Goal: Task Accomplishment & Management: Manage account settings

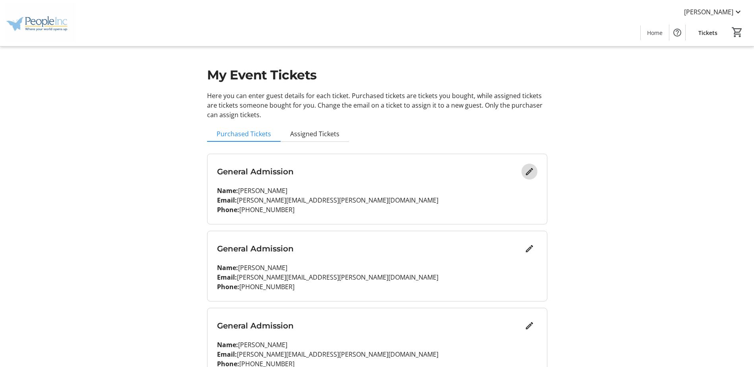
click at [529, 173] on mat-icon "Edit" at bounding box center [529, 172] width 10 height 10
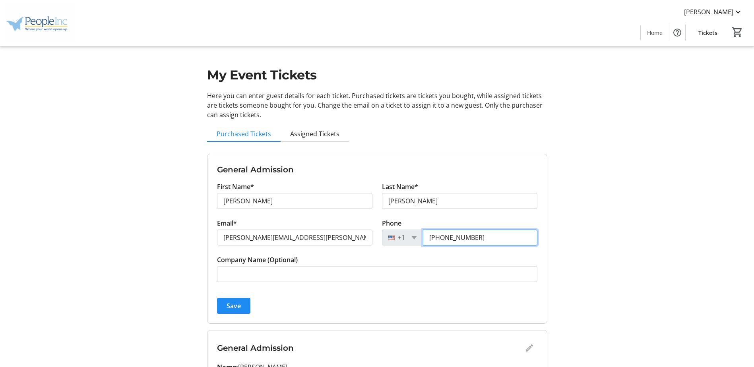
click at [484, 238] on input "[PHONE_NUMBER]" at bounding box center [480, 238] width 114 height 16
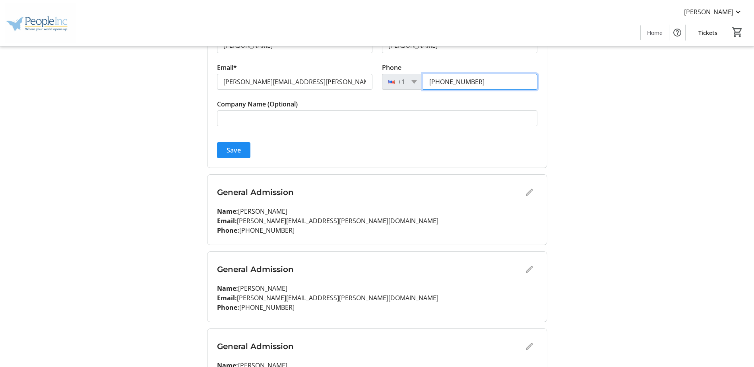
scroll to position [159, 0]
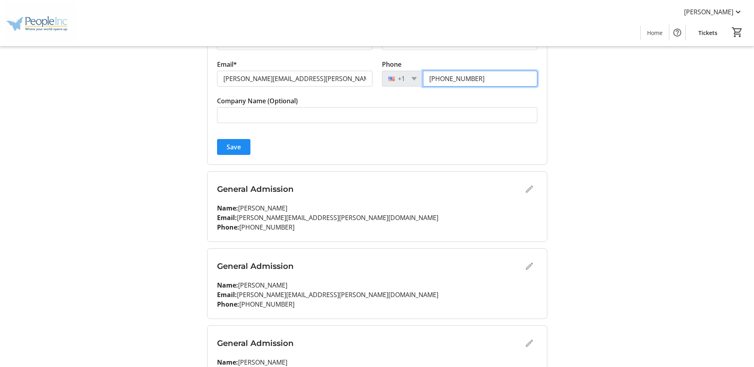
type input "[PHONE_NUMBER]"
click at [526, 189] on div "General Admission" at bounding box center [377, 189] width 320 height 16
click at [529, 189] on div "General Admission" at bounding box center [377, 189] width 320 height 16
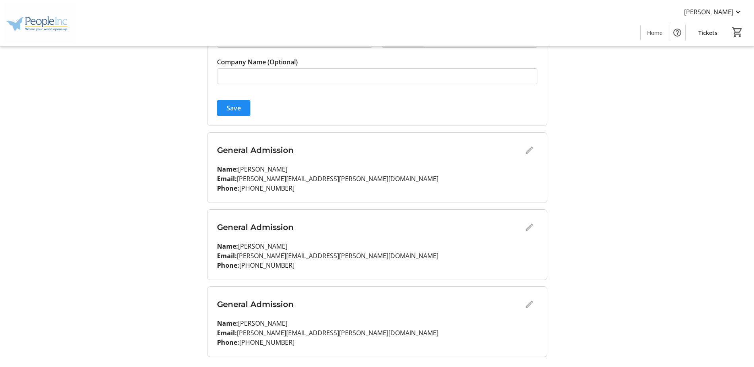
scroll to position [199, 0]
click at [236, 105] on span "Save" at bounding box center [233, 107] width 14 height 10
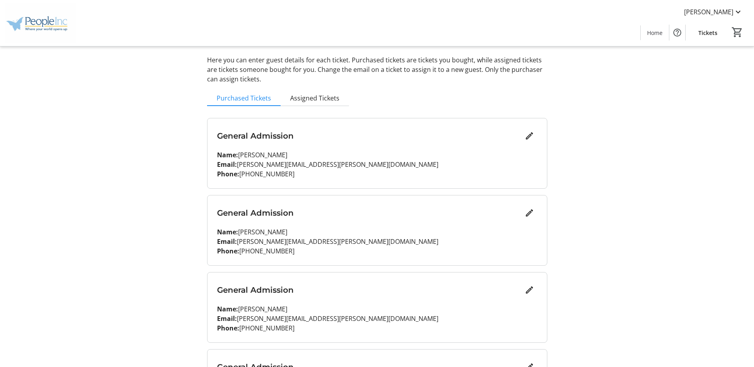
scroll to position [81, 0]
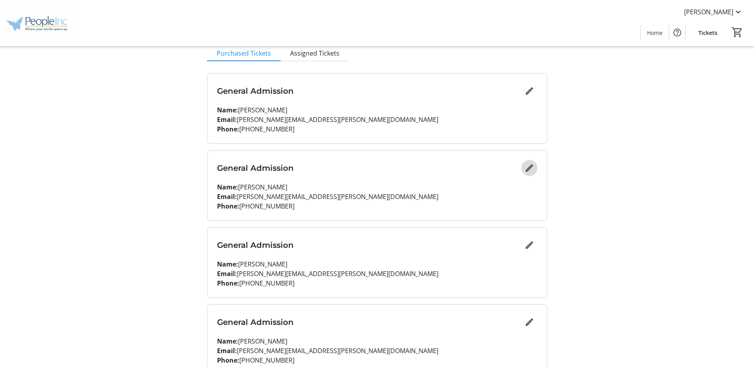
click at [524, 169] on mat-icon "Edit" at bounding box center [529, 168] width 10 height 10
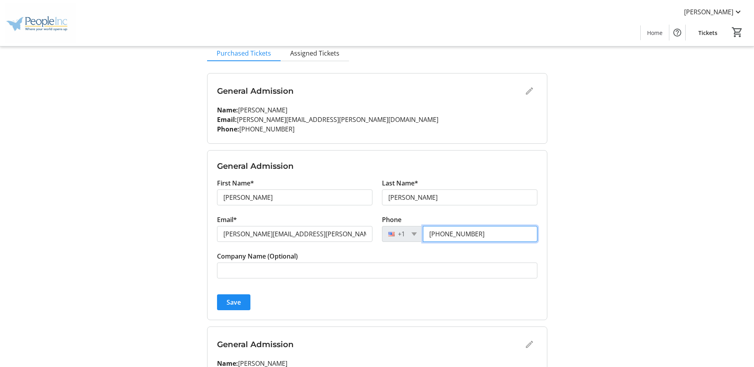
click at [475, 235] on input "[PHONE_NUMBER]" at bounding box center [480, 234] width 114 height 16
type input "[PHONE_NUMBER]"
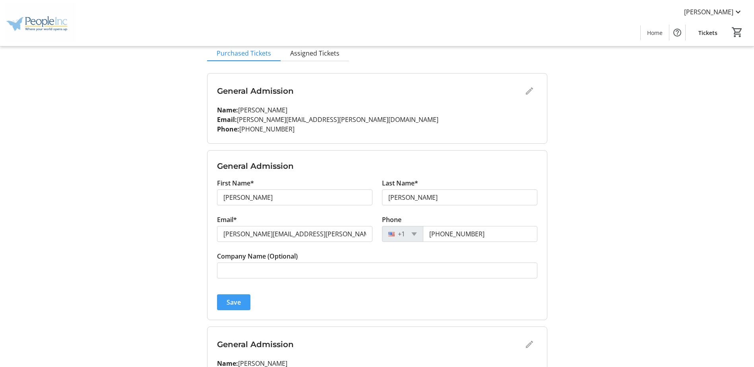
click at [231, 297] on span "submit" at bounding box center [233, 302] width 33 height 19
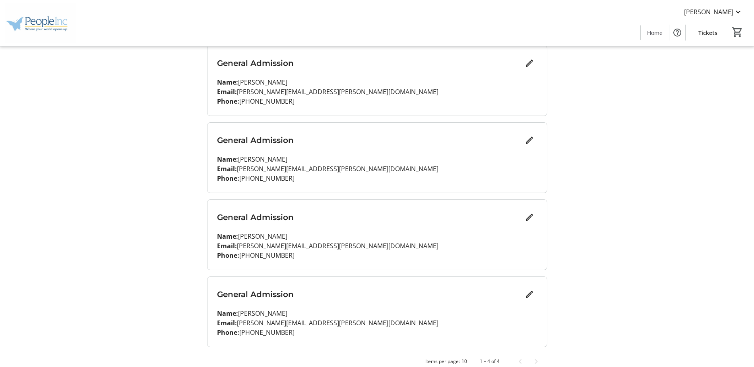
scroll to position [120, 0]
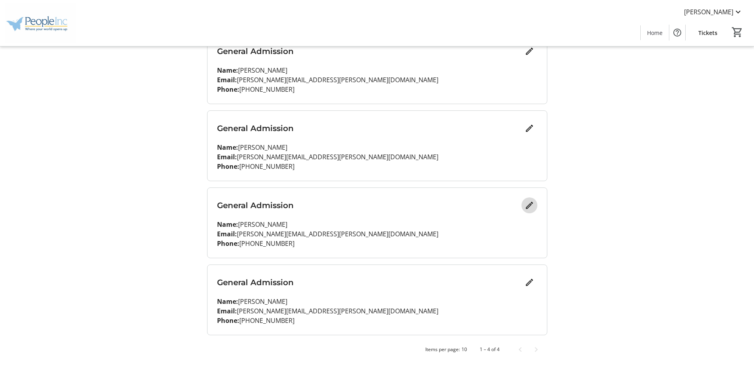
click at [529, 205] on mat-icon "Edit" at bounding box center [529, 206] width 10 height 10
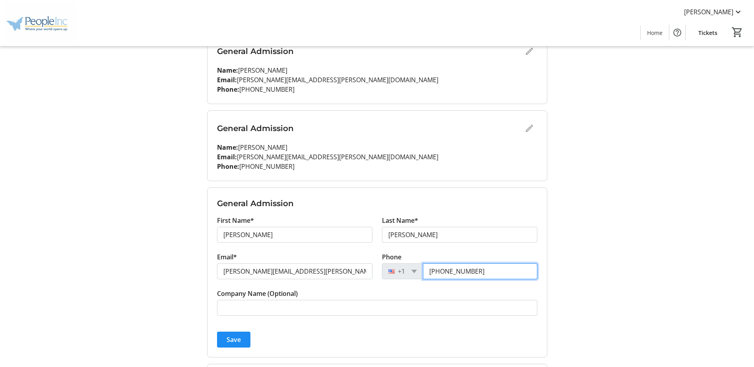
click at [485, 269] on input "[PHONE_NUMBER]" at bounding box center [480, 271] width 114 height 16
type input "[PHONE_NUMBER]"
click at [229, 339] on span "Save" at bounding box center [233, 340] width 14 height 10
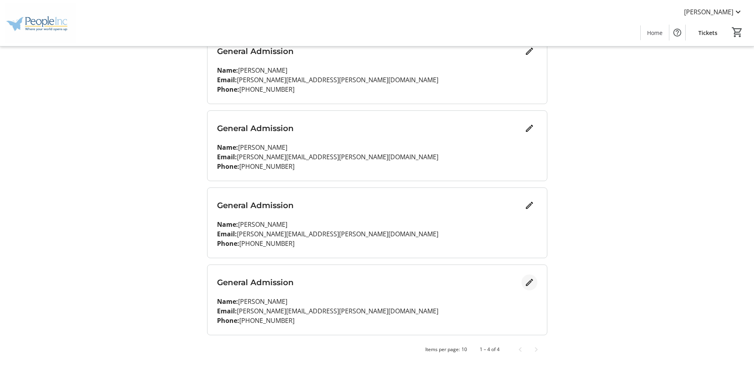
click at [528, 281] on mat-icon "Edit" at bounding box center [529, 283] width 10 height 10
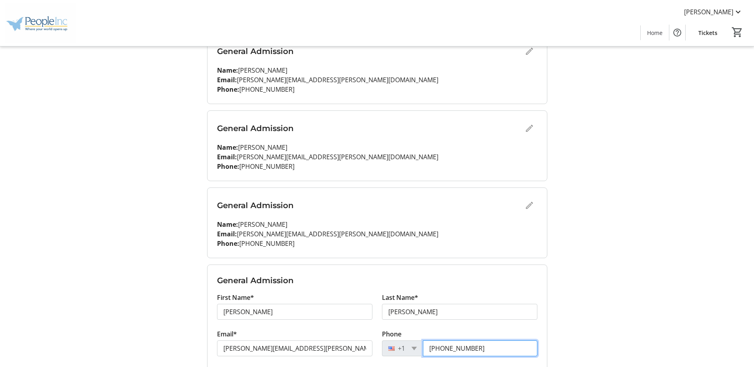
click at [475, 350] on input "[PHONE_NUMBER]" at bounding box center [480, 348] width 114 height 16
type input "[PHONE_NUMBER]"
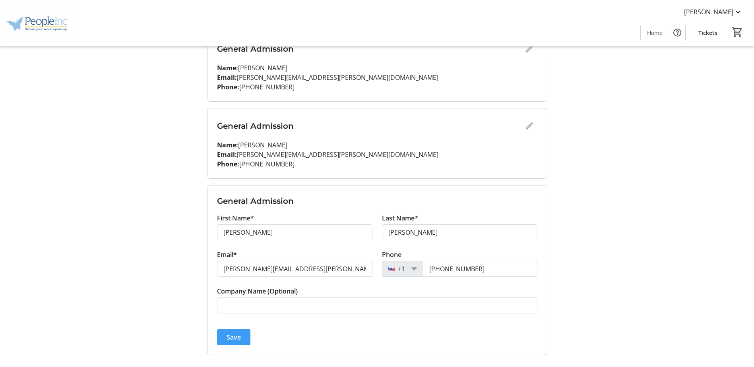
click at [242, 338] on span "submit" at bounding box center [233, 337] width 33 height 19
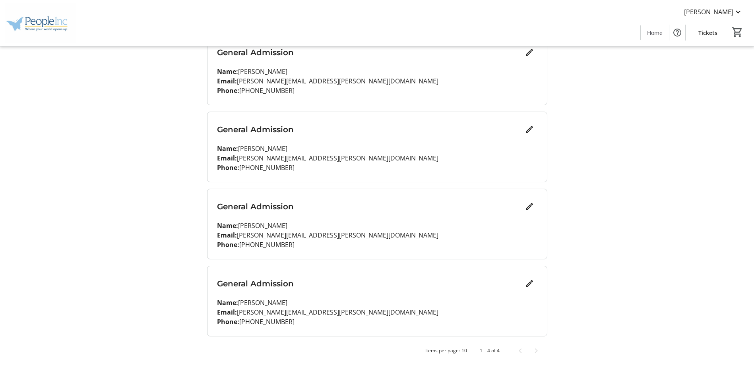
scroll to position [0, 0]
